Goal: Transaction & Acquisition: Purchase product/service

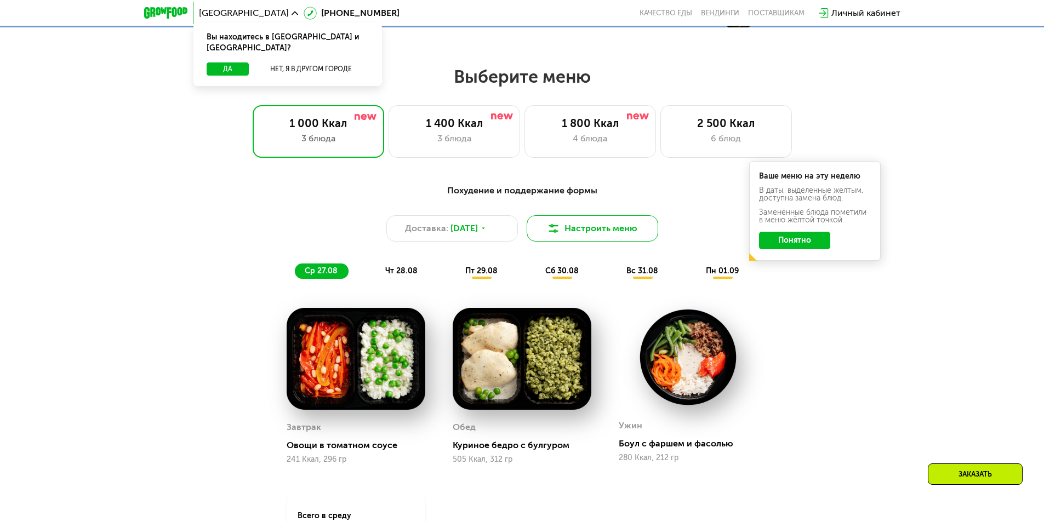
click at [627, 240] on button "Настроить меню" at bounding box center [591, 228] width 131 height 26
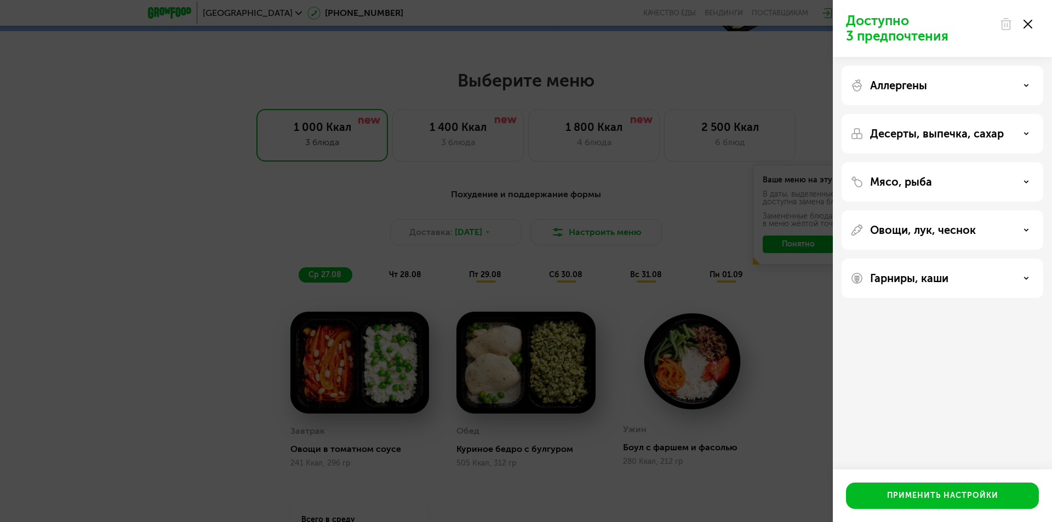
click at [1002, 89] on div "Аллергены" at bounding box center [942, 85] width 184 height 13
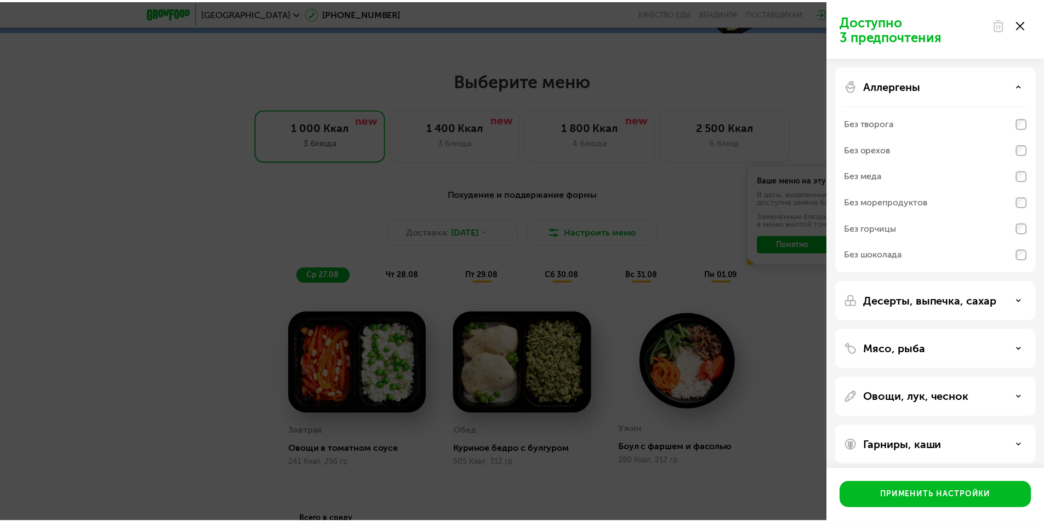
scroll to position [7, 0]
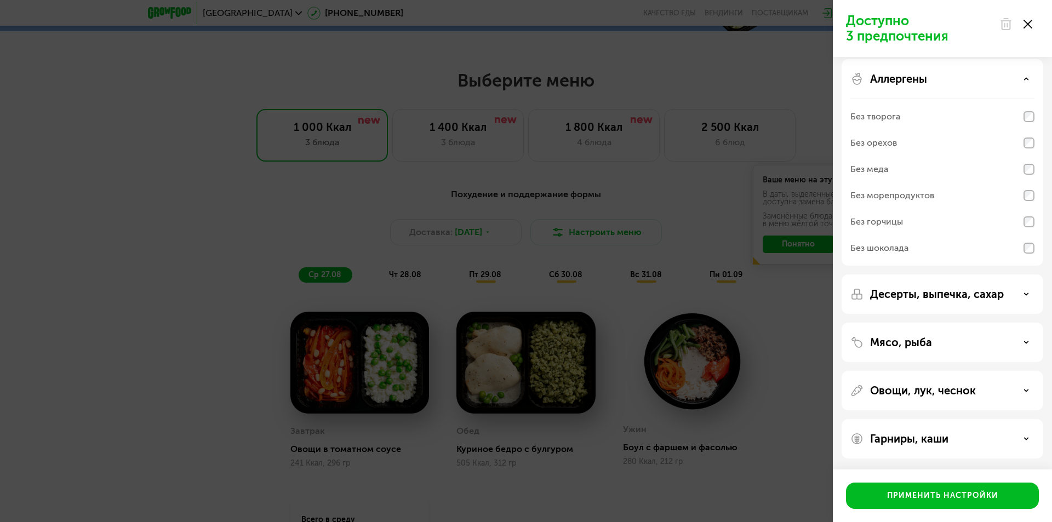
click at [1030, 30] on div at bounding box center [1016, 24] width 46 height 22
click at [1030, 25] on icon at bounding box center [1027, 24] width 9 height 9
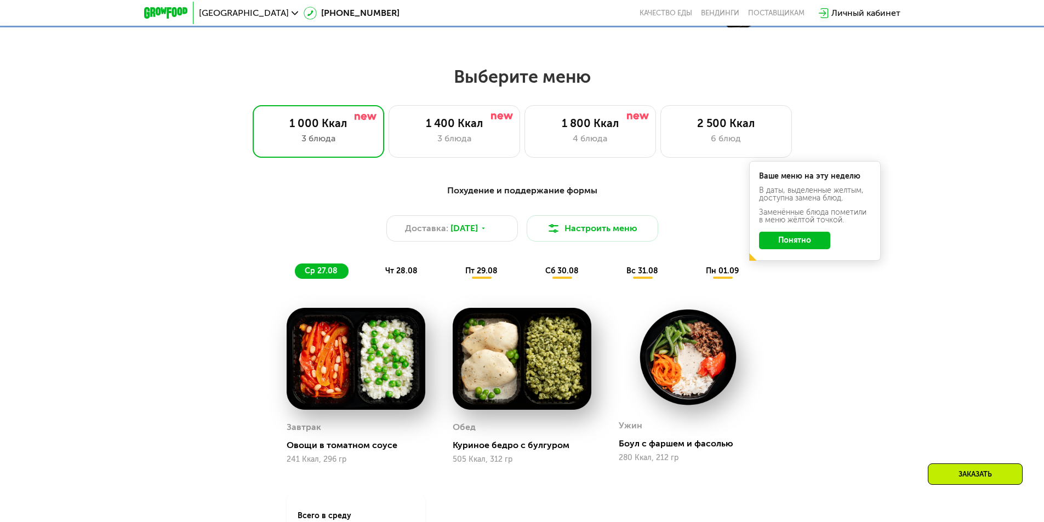
click at [392, 271] on span "чт 28.08" at bounding box center [401, 270] width 32 height 9
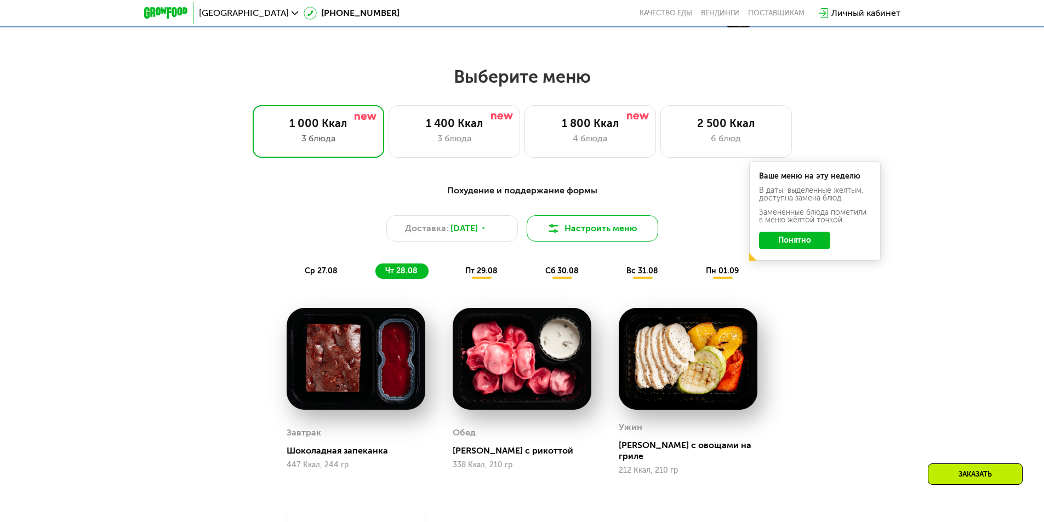
click at [571, 230] on button "Настроить меню" at bounding box center [591, 228] width 131 height 26
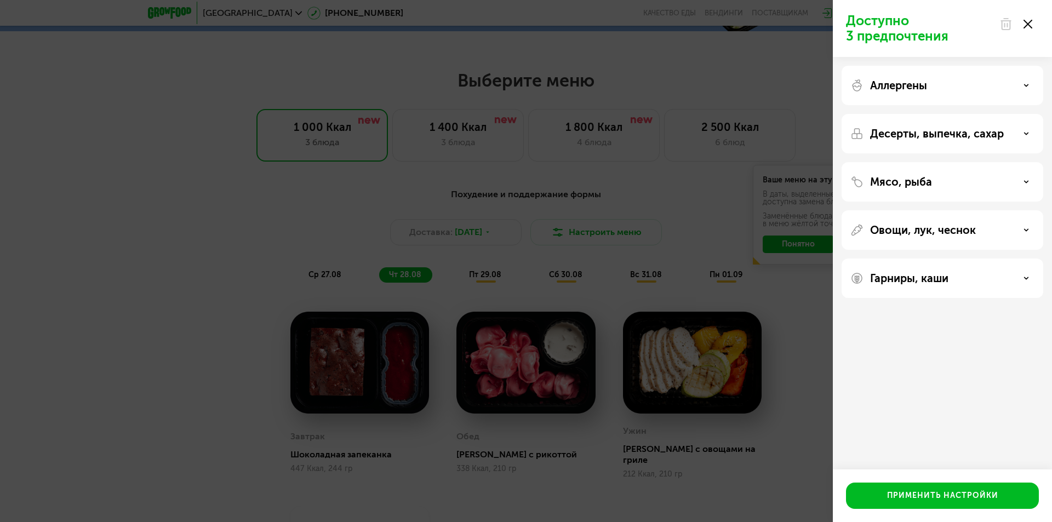
click at [998, 114] on div "Аллергены" at bounding box center [942, 133] width 202 height 39
click at [1030, 82] on div "Аллергены" at bounding box center [942, 85] width 184 height 13
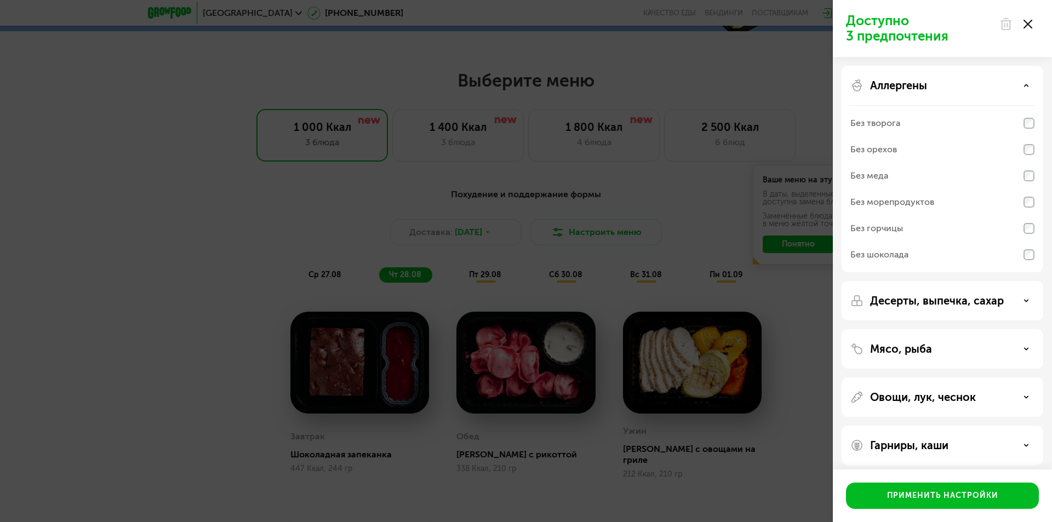
click at [1030, 82] on div "Аллергены" at bounding box center [942, 85] width 184 height 13
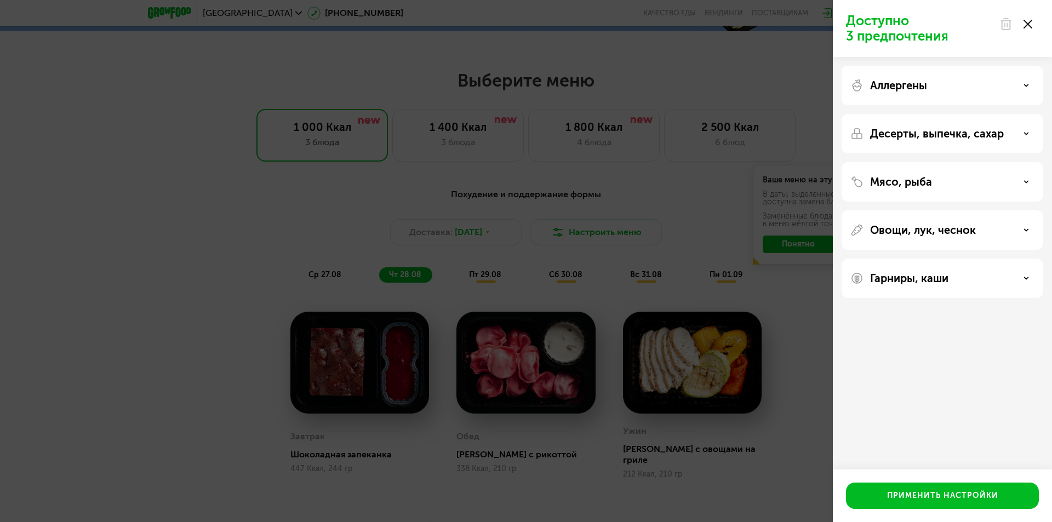
click at [725, 210] on div "Доступно 3 предпочтения Аллергены Десерты, выпечка, сахар Мясо, рыба Овощи, лук…" at bounding box center [526, 261] width 1052 height 522
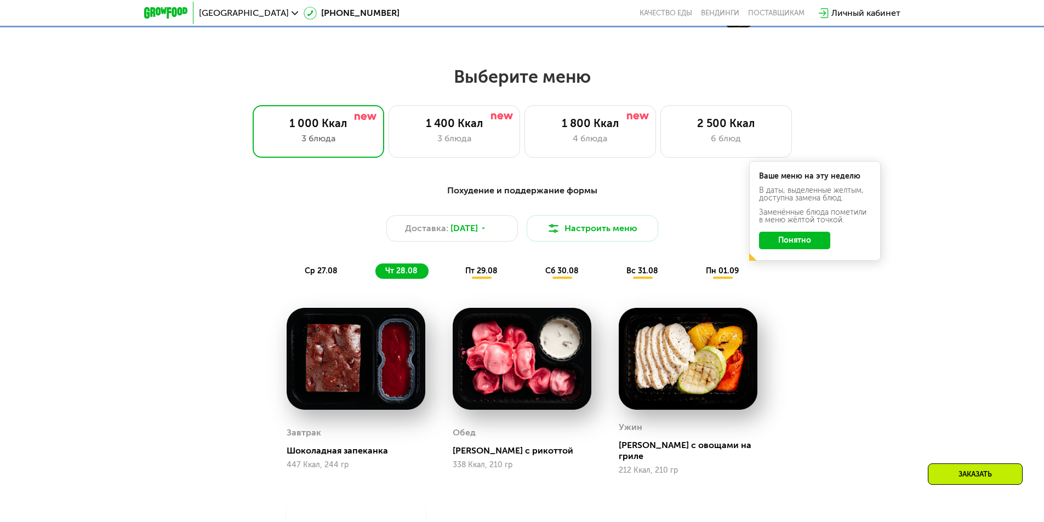
click at [483, 275] on span "пт 29.08" at bounding box center [481, 270] width 32 height 9
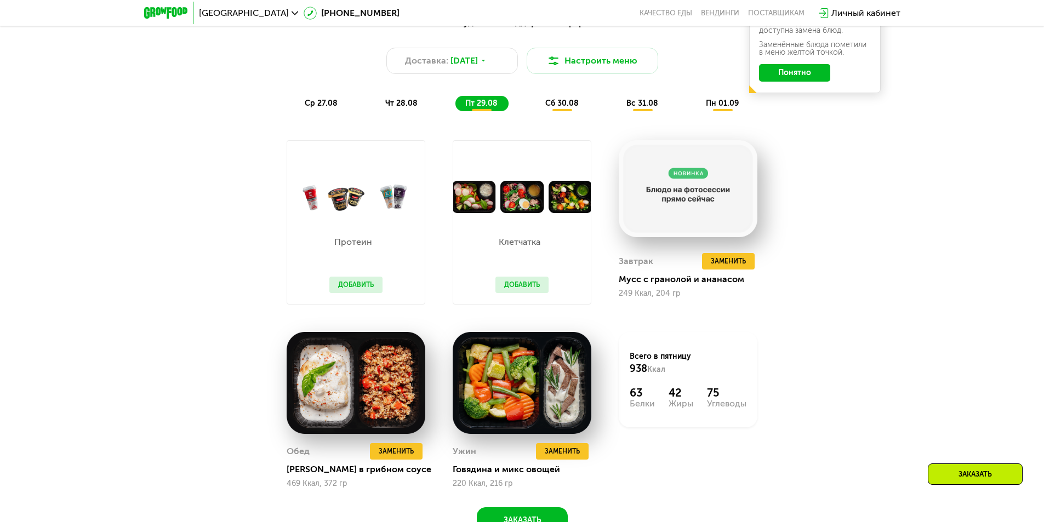
scroll to position [657, 0]
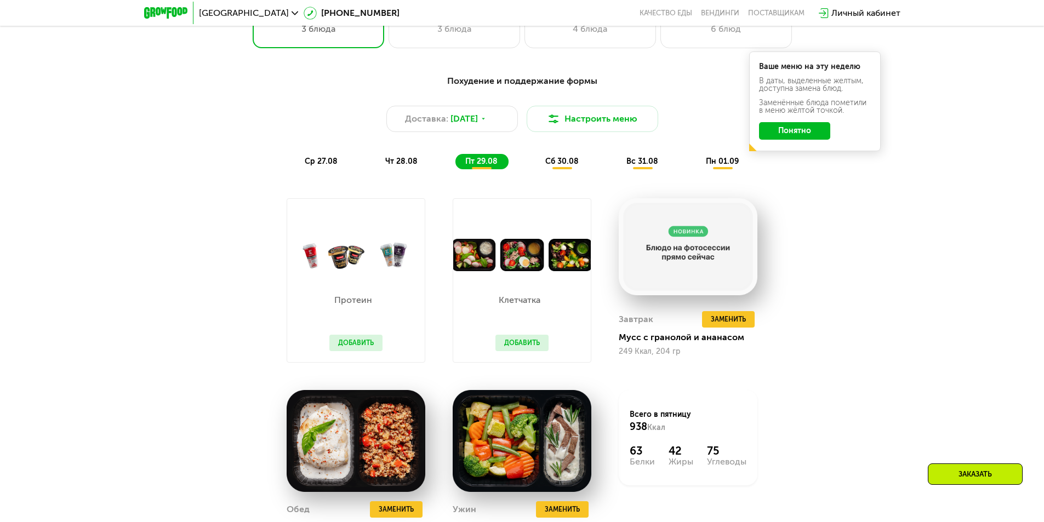
click at [552, 164] on span "сб 30.08" at bounding box center [561, 161] width 33 height 9
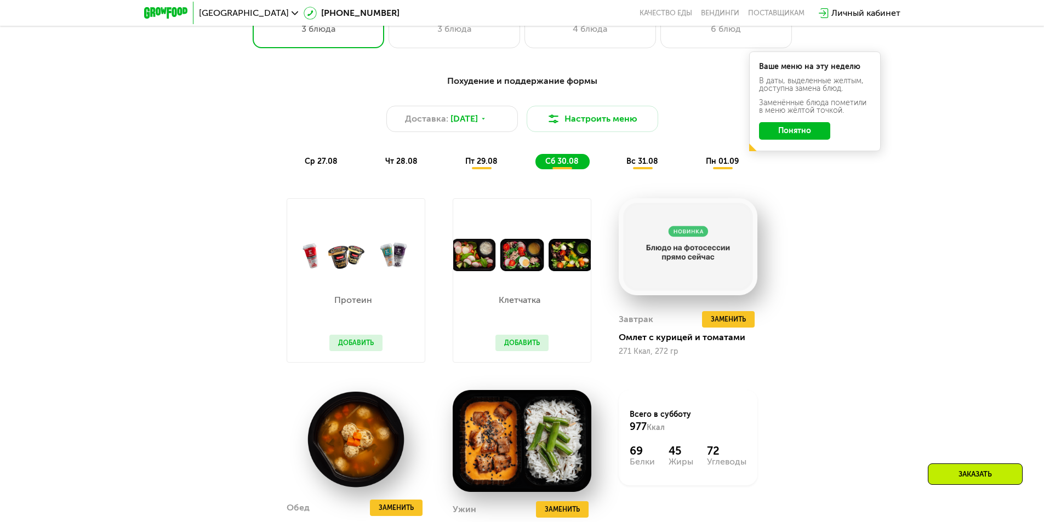
click at [635, 165] on span "вс 31.08" at bounding box center [642, 161] width 32 height 9
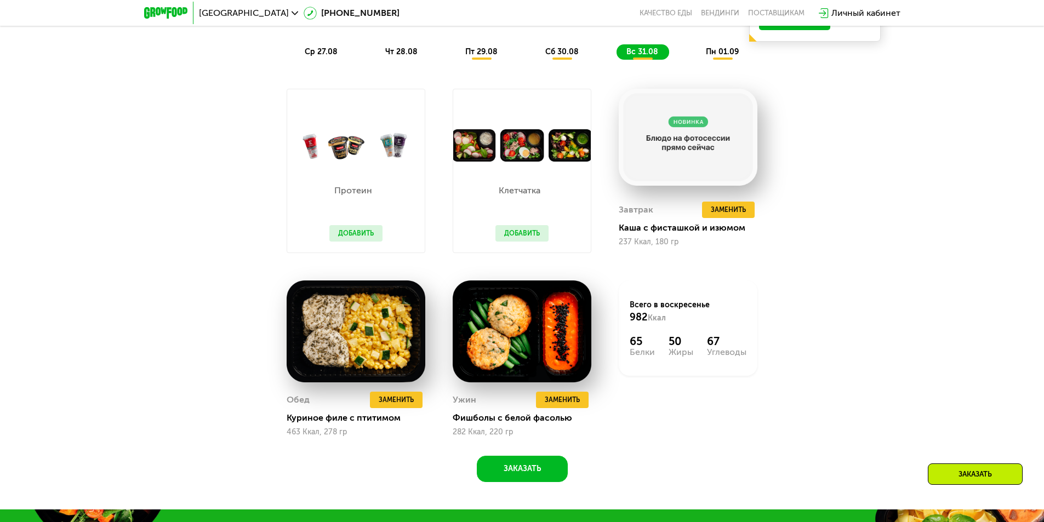
scroll to position [548, 0]
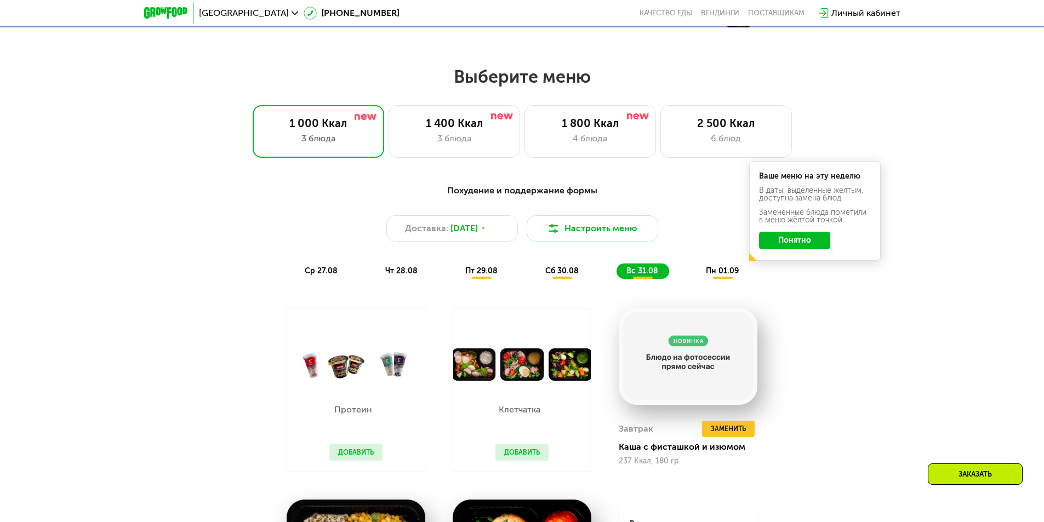
drag, startPoint x: 716, startPoint y: 279, endPoint x: 717, endPoint y: 270, distance: 9.3
click at [717, 276] on span "пн 01.09" at bounding box center [722, 270] width 33 height 9
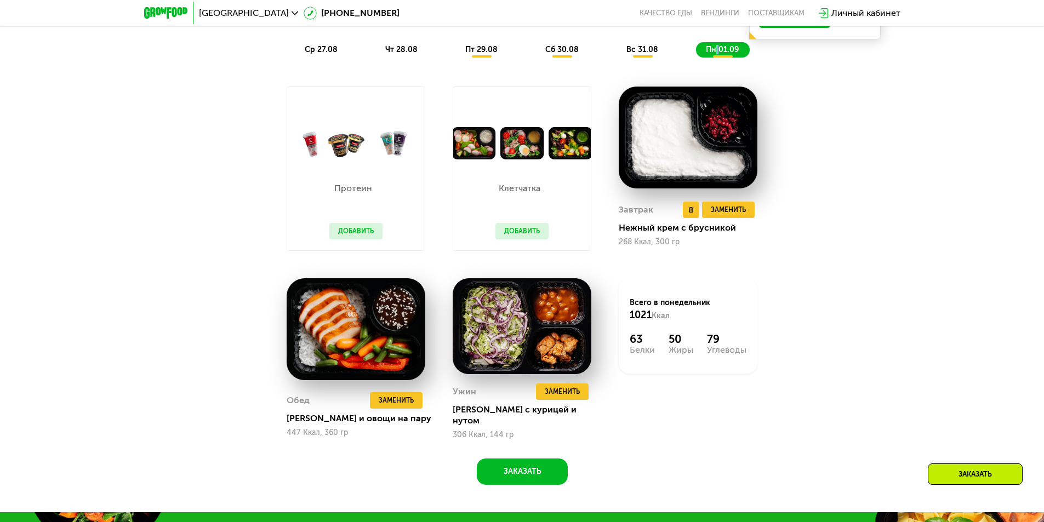
scroll to position [767, 0]
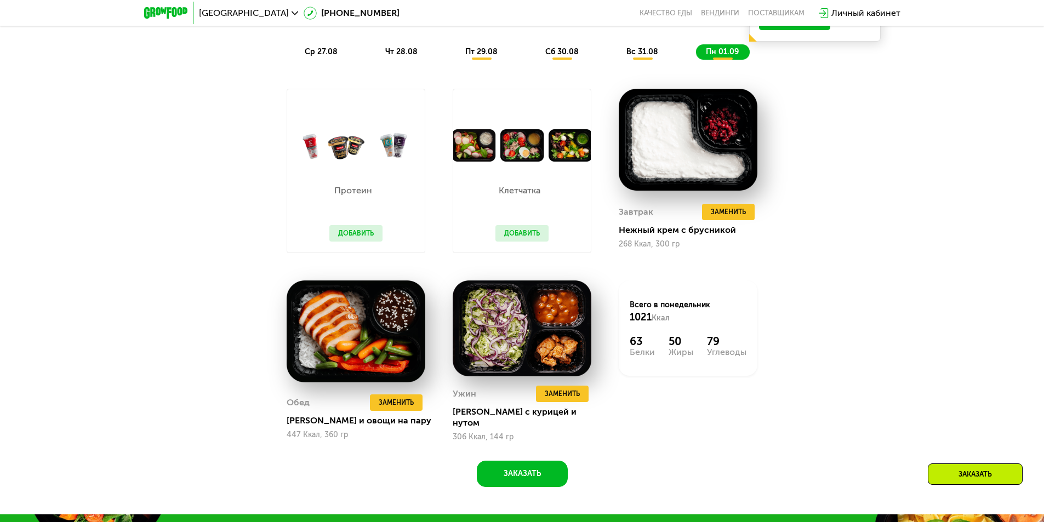
click at [637, 65] on div "Похудение и поддержание формы Доставка: [DATE] Настроить меню ср 27.08 чт 28.08…" at bounding box center [522, 12] width 662 height 108
click at [696, 60] on div "вс 31.08" at bounding box center [723, 51] width 54 height 15
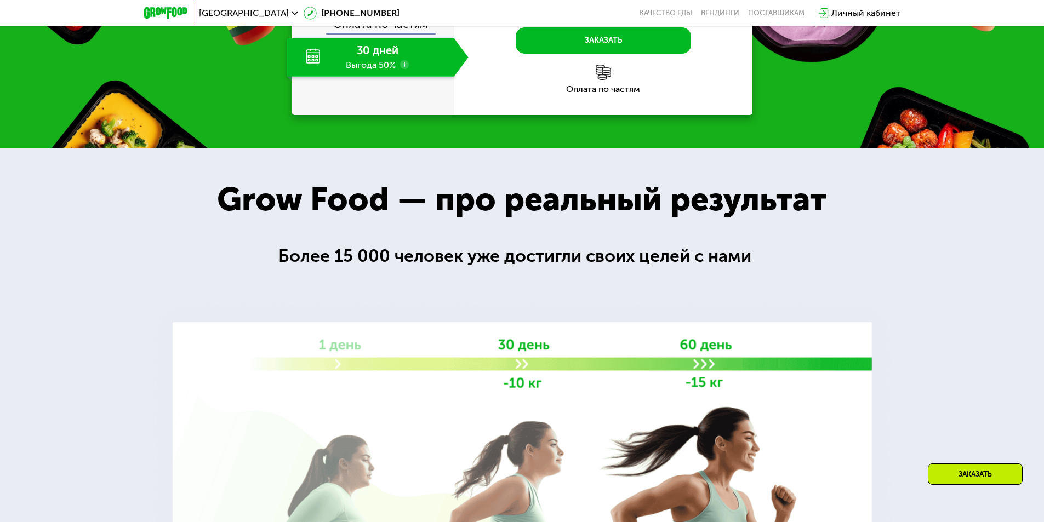
scroll to position [1260, 0]
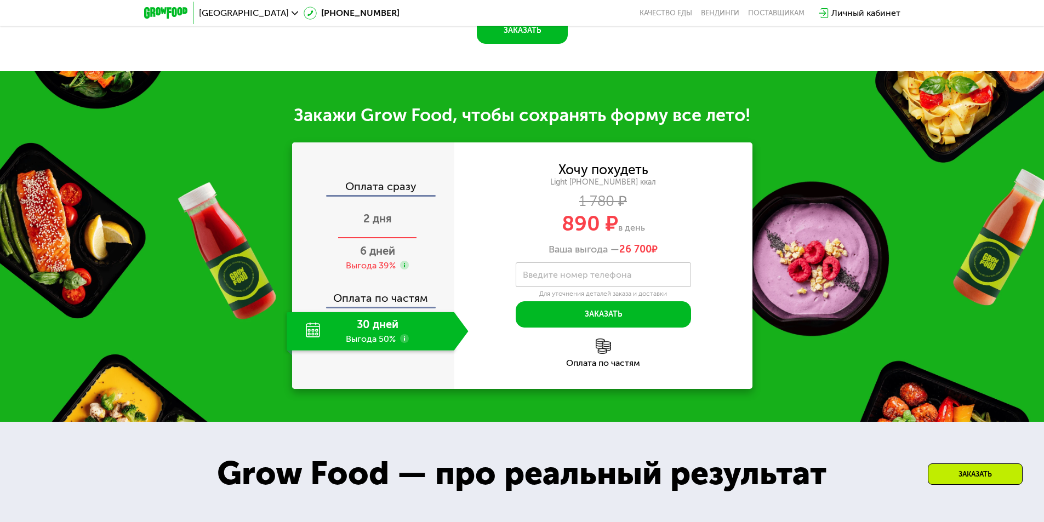
click at [385, 213] on div "2 дня" at bounding box center [378, 220] width 182 height 38
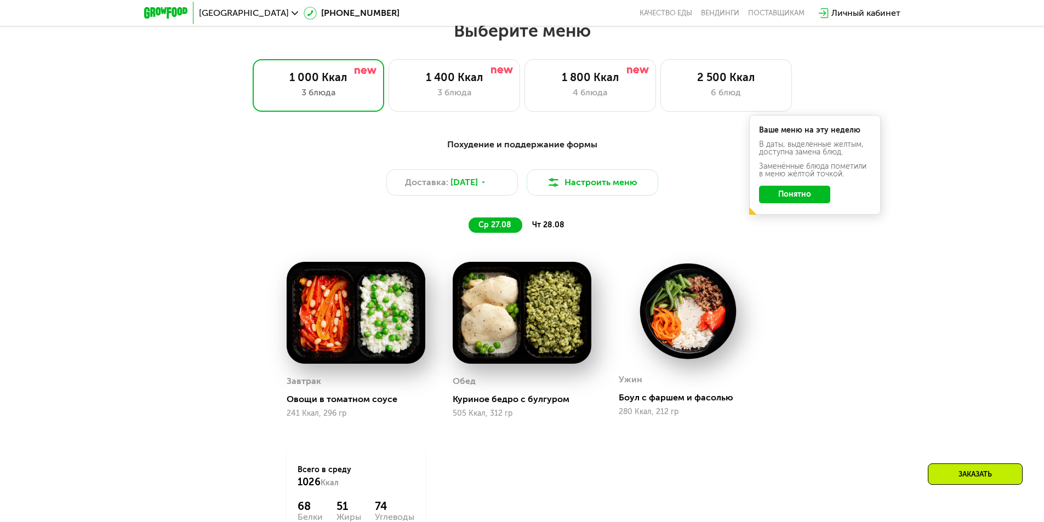
scroll to position [603, 0]
